Goal: Find contact information: Find contact information

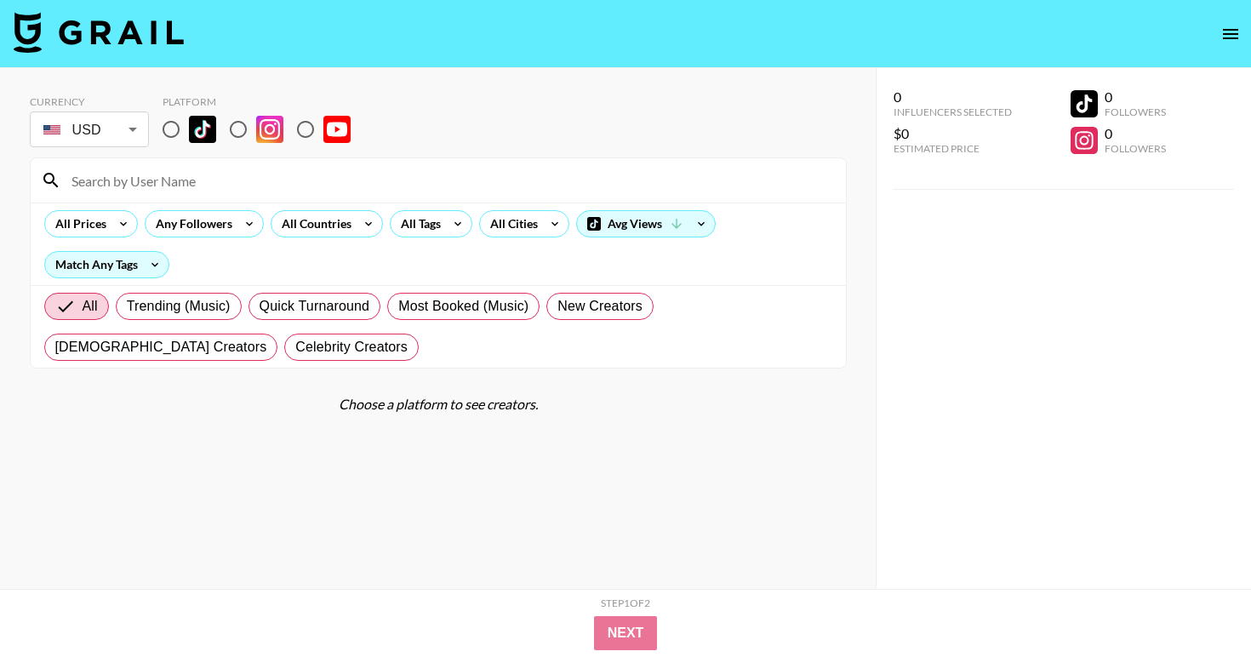
click at [254, 177] on input at bounding box center [448, 180] width 775 height 27
paste input "@amina.rashid1"
type input "@amina.rashid1"
click at [160, 129] on input "radio" at bounding box center [171, 130] width 36 height 36
radio input "true"
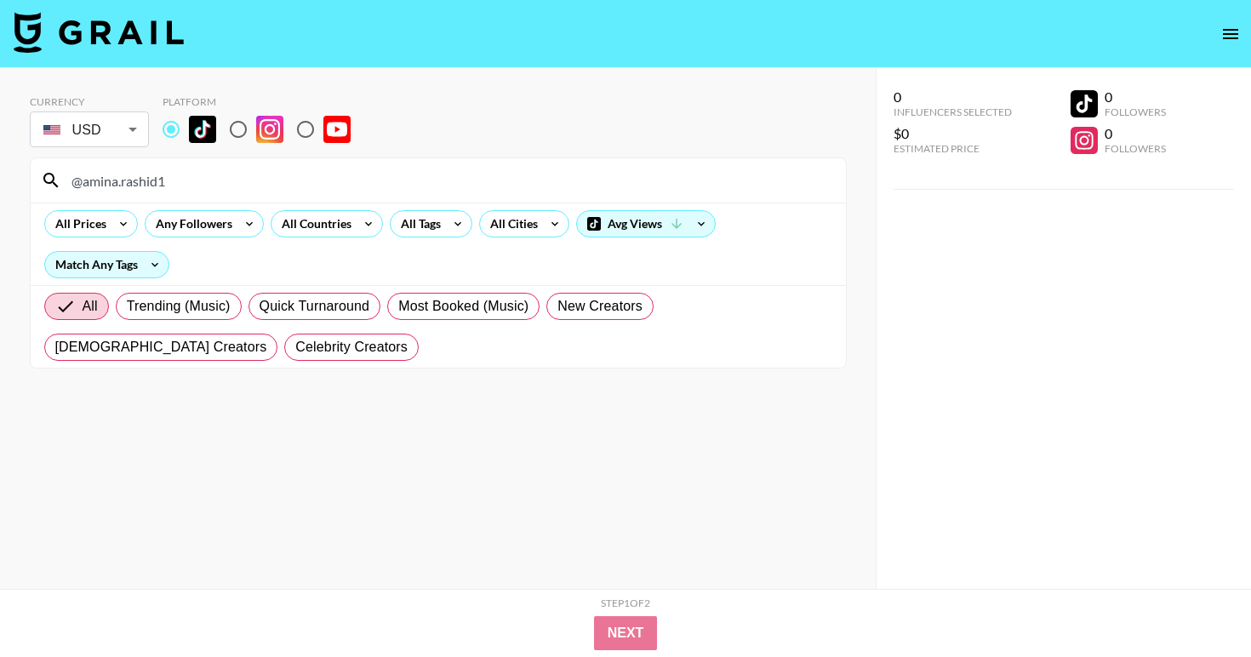
click at [182, 187] on input "@amina.rashid1" at bounding box center [448, 180] width 775 height 27
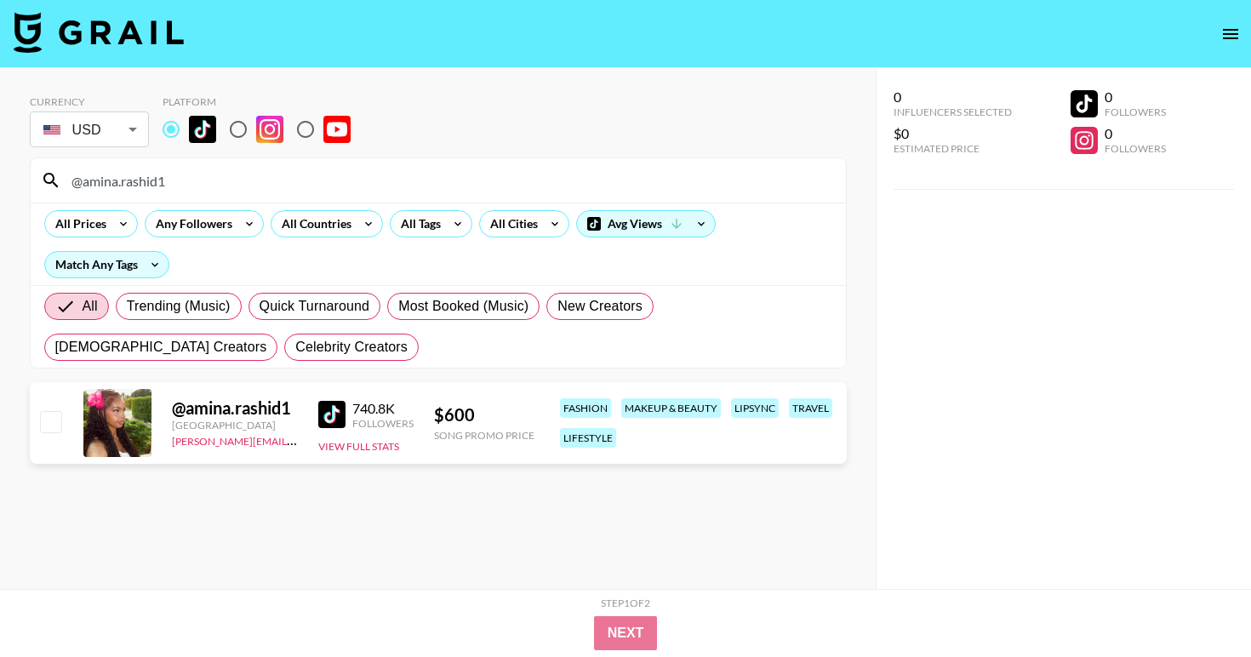
type input "@amina.rashid1"
click at [158, 186] on input "@amina.rashid1" at bounding box center [448, 180] width 775 height 27
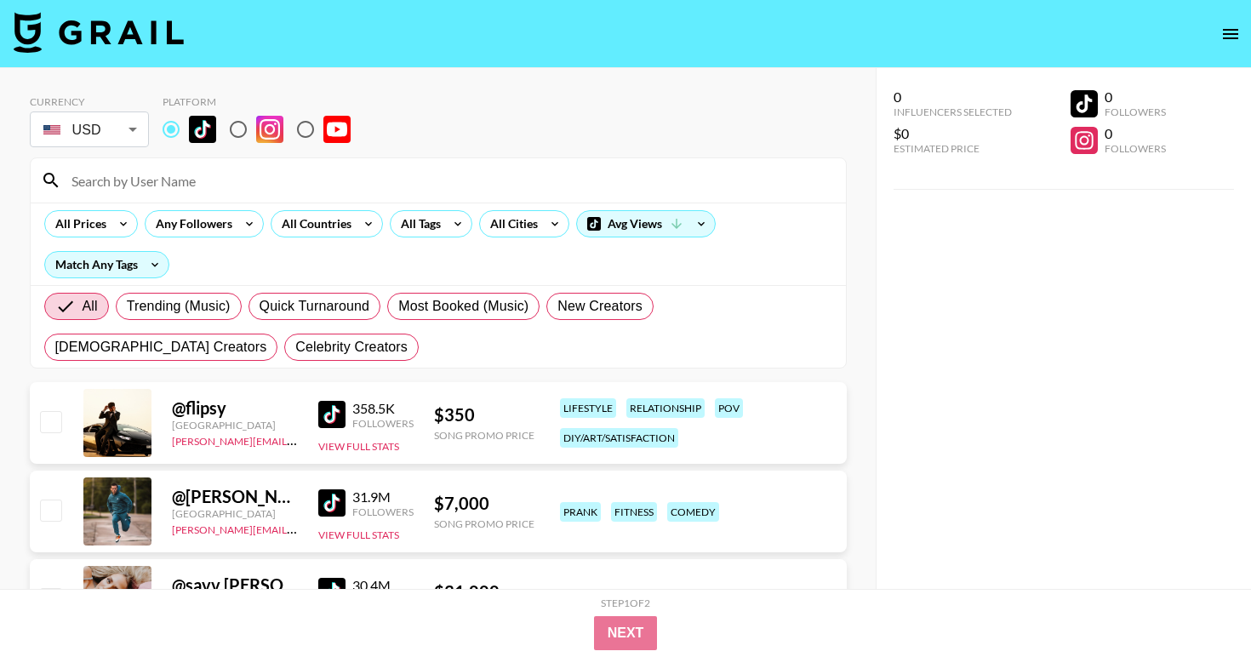
paste input "@saga.stq"
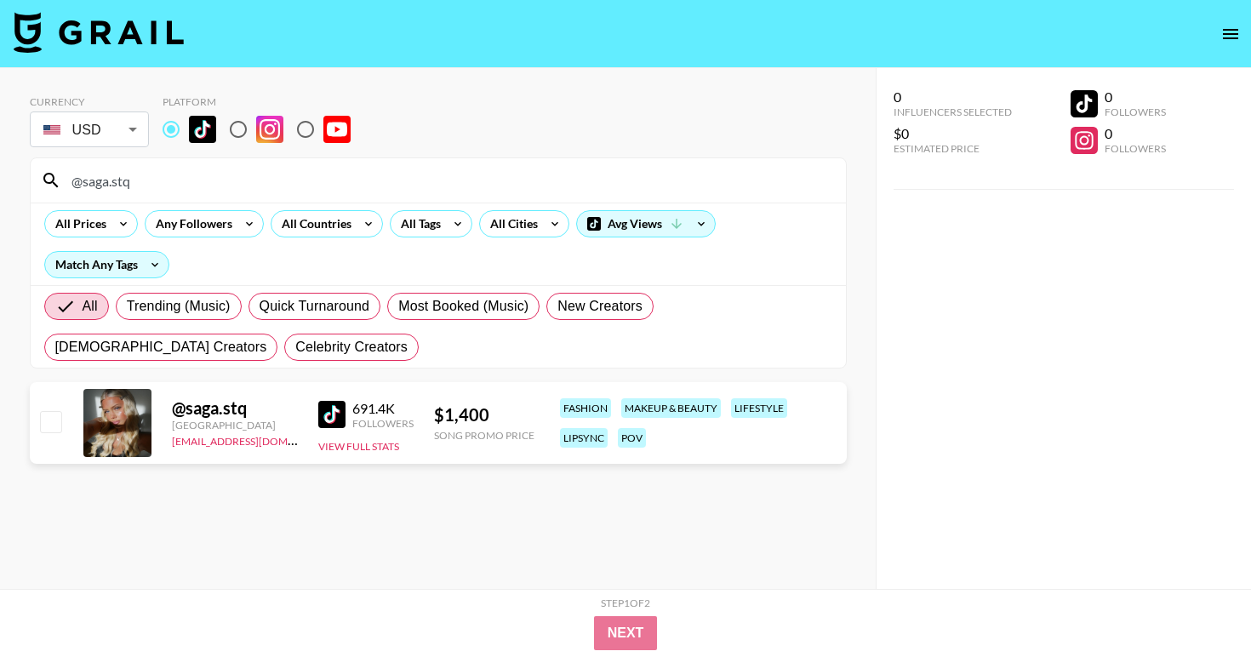
type input "@saga.stq"
drag, startPoint x: 305, startPoint y: 446, endPoint x: 171, endPoint y: 443, distance: 133.7
click at [171, 443] on div "@ saga.stq Sweden [EMAIL_ADDRESS][DOMAIN_NAME] 691.4K Followers View Full Stats…" at bounding box center [438, 423] width 817 height 82
copy link "[PERSON_NAME]"
drag, startPoint x: 269, startPoint y: 413, endPoint x: 176, endPoint y: 414, distance: 92.8
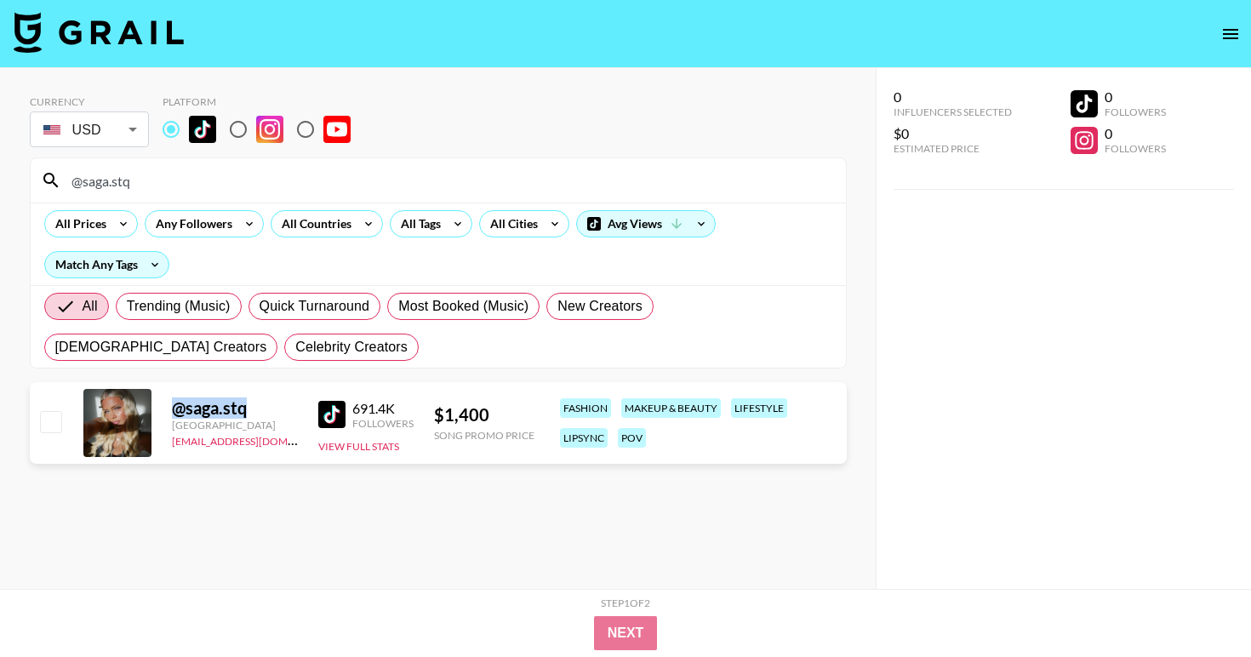
click at [176, 414] on div "@ saga.stq" at bounding box center [235, 408] width 126 height 21
copy div "@ saga.stq"
